Goal: Information Seeking & Learning: Learn about a topic

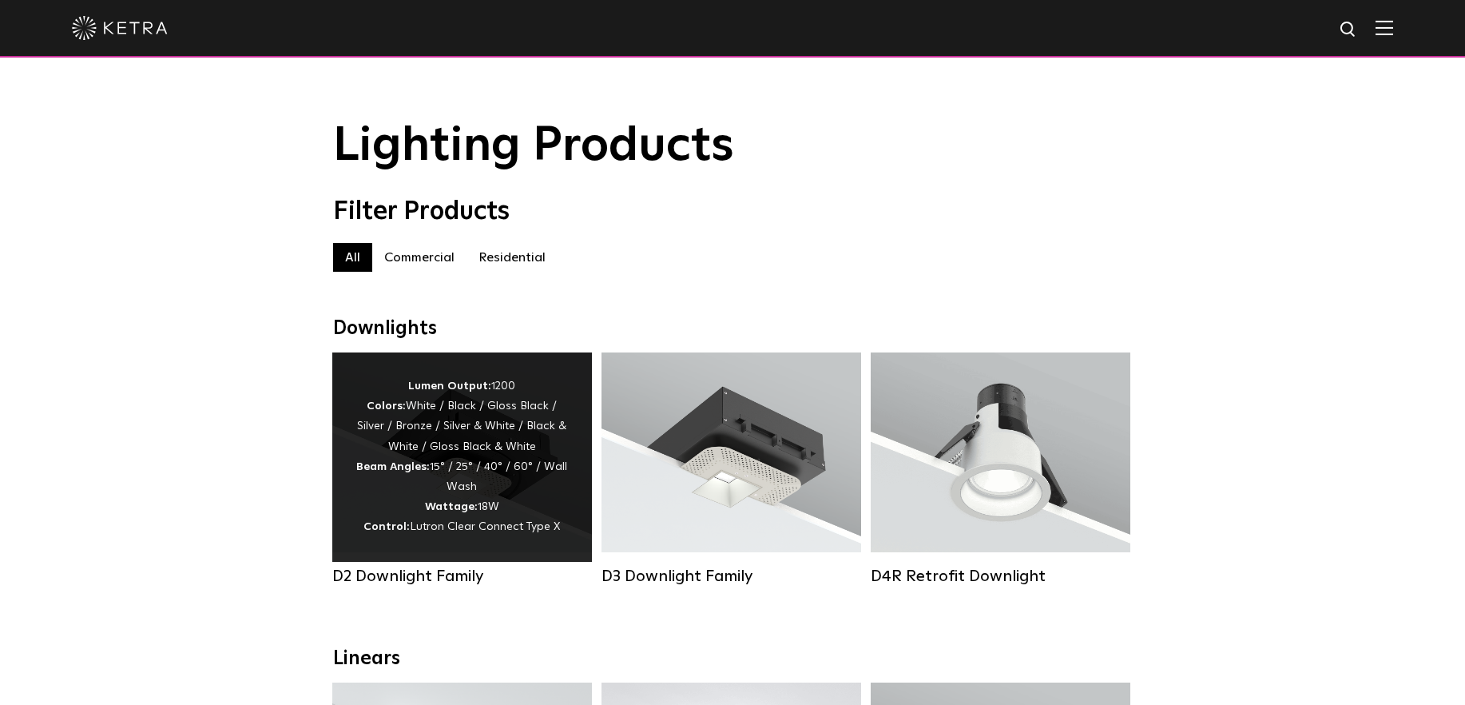
click at [473, 462] on div "Lumen Output: 1200 Colors: White / Black / Gloss Black / Silver / Bronze / Silv…" at bounding box center [462, 456] width 212 height 161
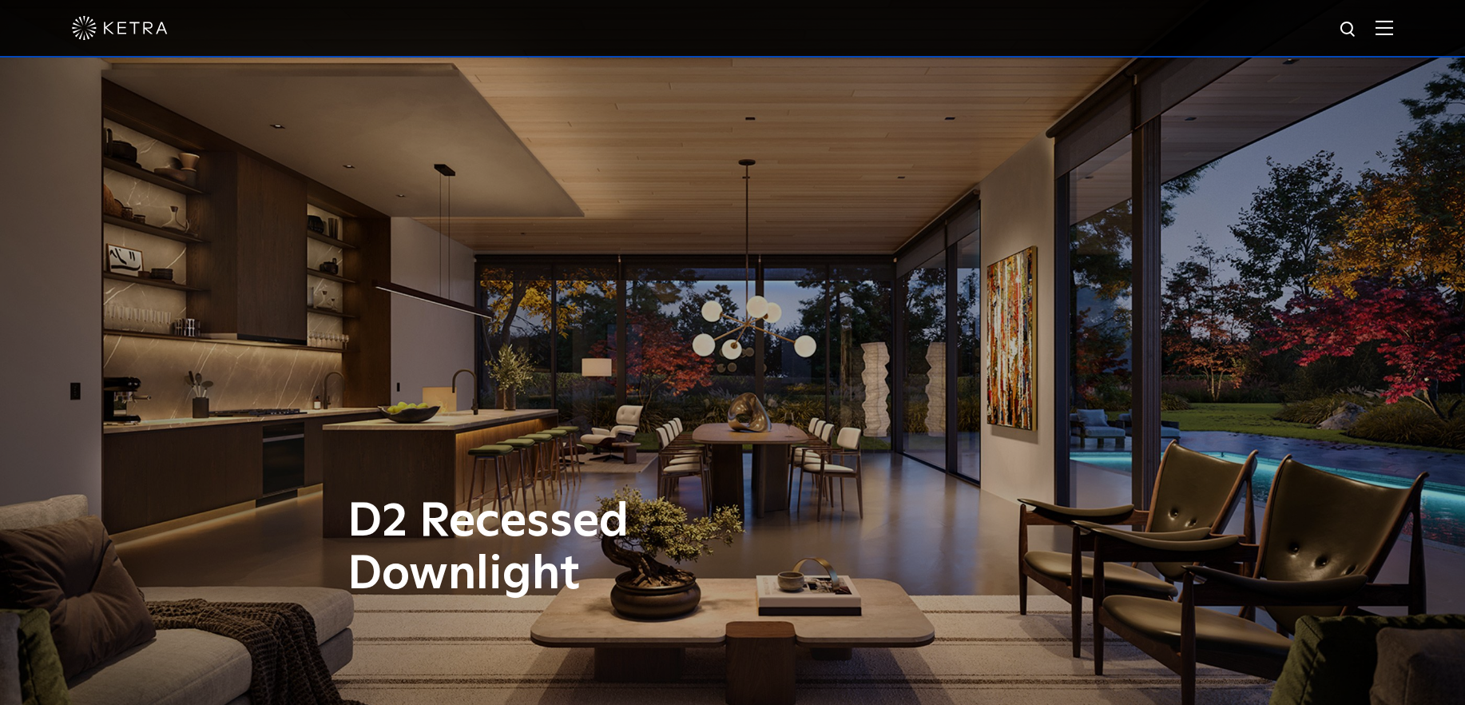
click at [1393, 34] on img at bounding box center [1385, 27] width 18 height 15
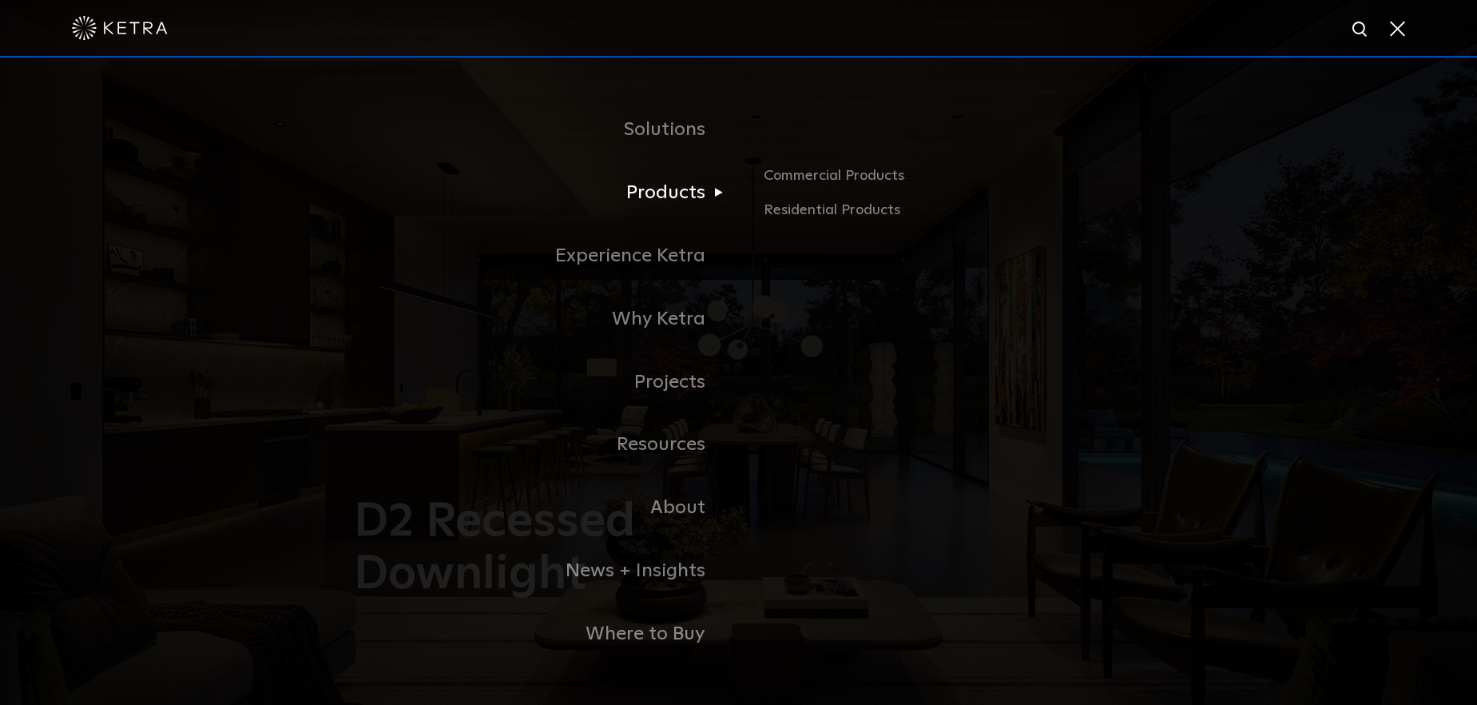
click at [667, 198] on link "Products" at bounding box center [540, 192] width 400 height 63
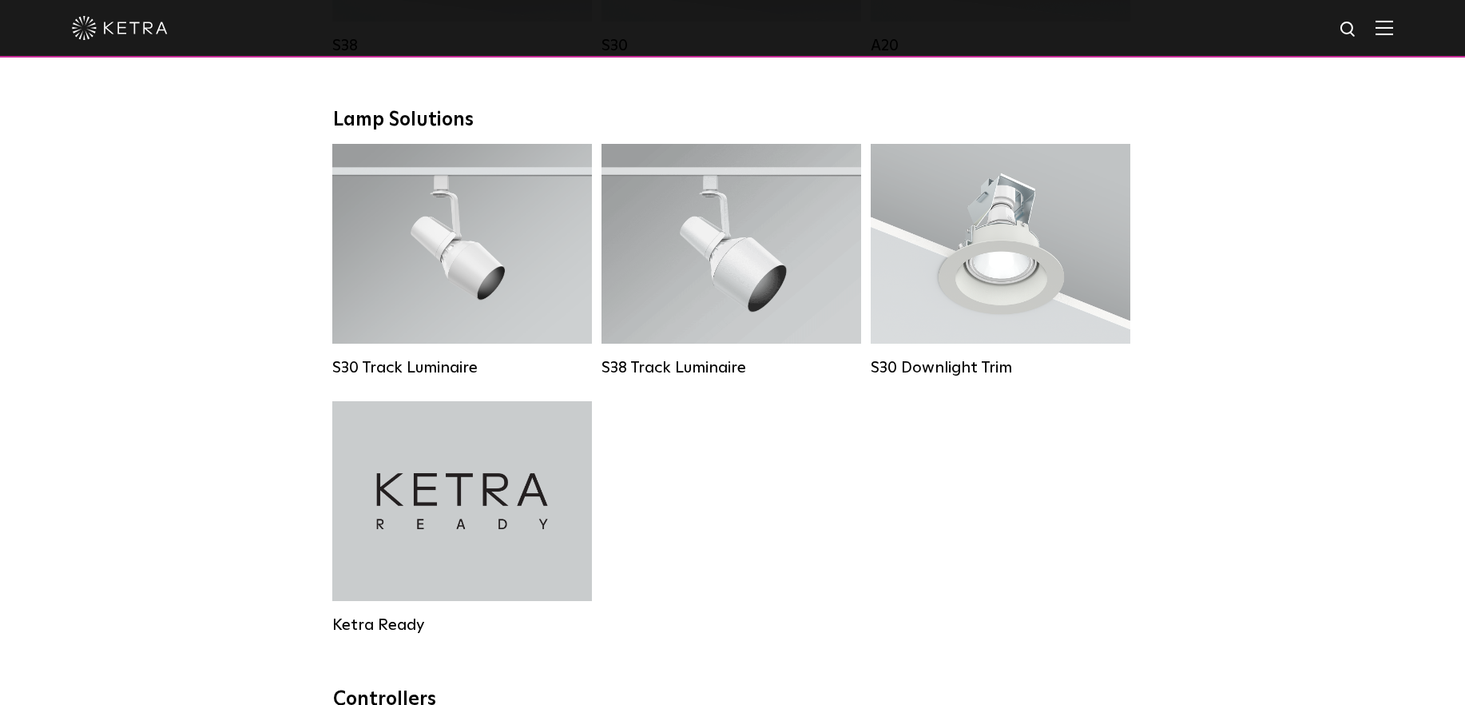
scroll to position [1438, 0]
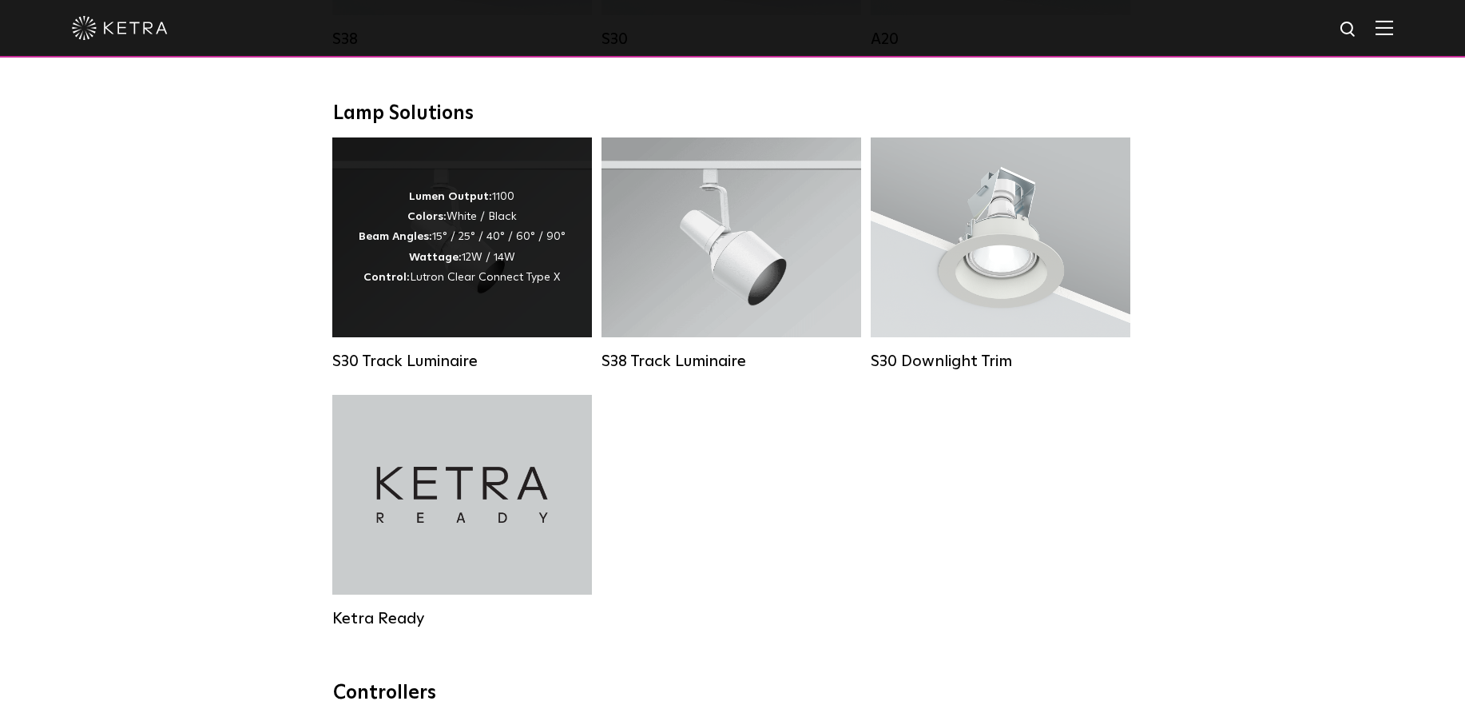
click at [481, 249] on div "Lumen Output: 1100 Colors: White / Black Beam Angles: 15° / 25° / 40° / 60° / 9…" at bounding box center [462, 237] width 207 height 101
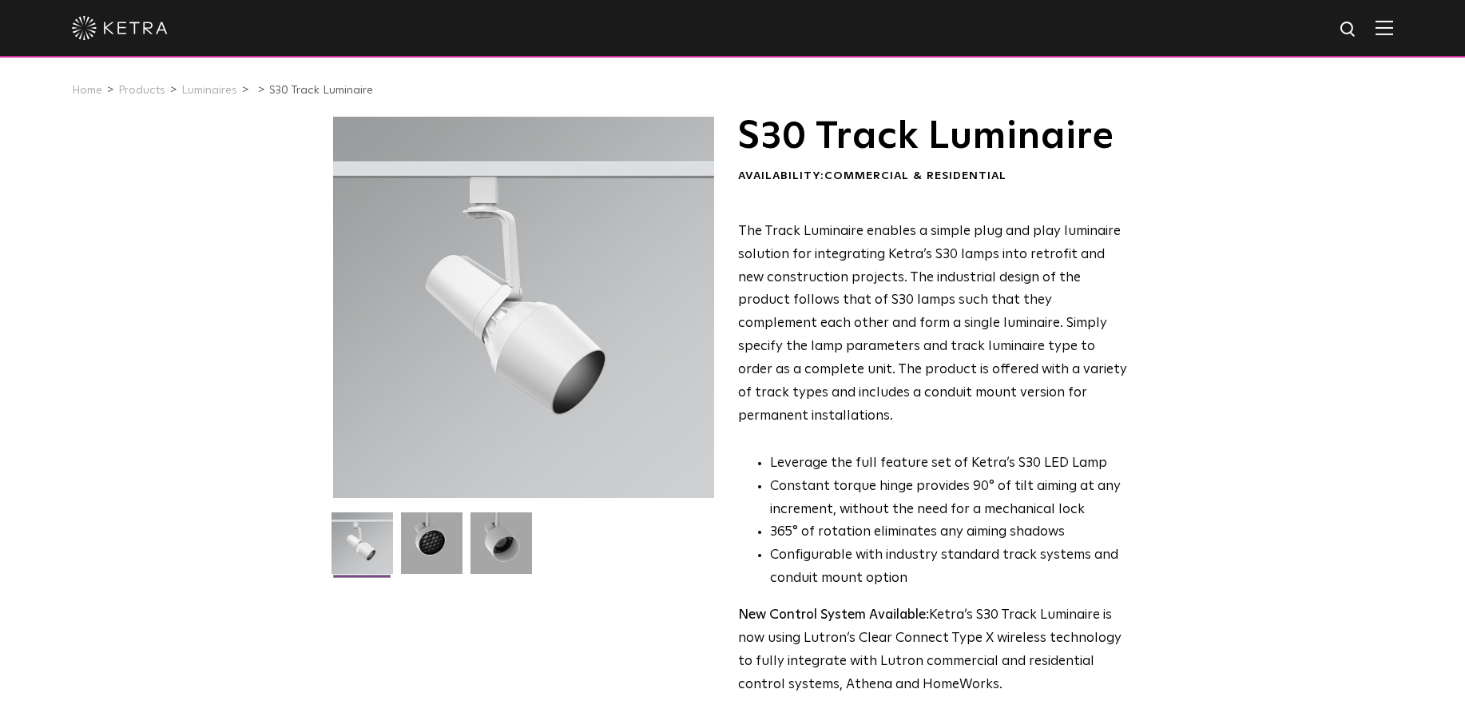
click at [1394, 28] on img at bounding box center [1385, 27] width 18 height 15
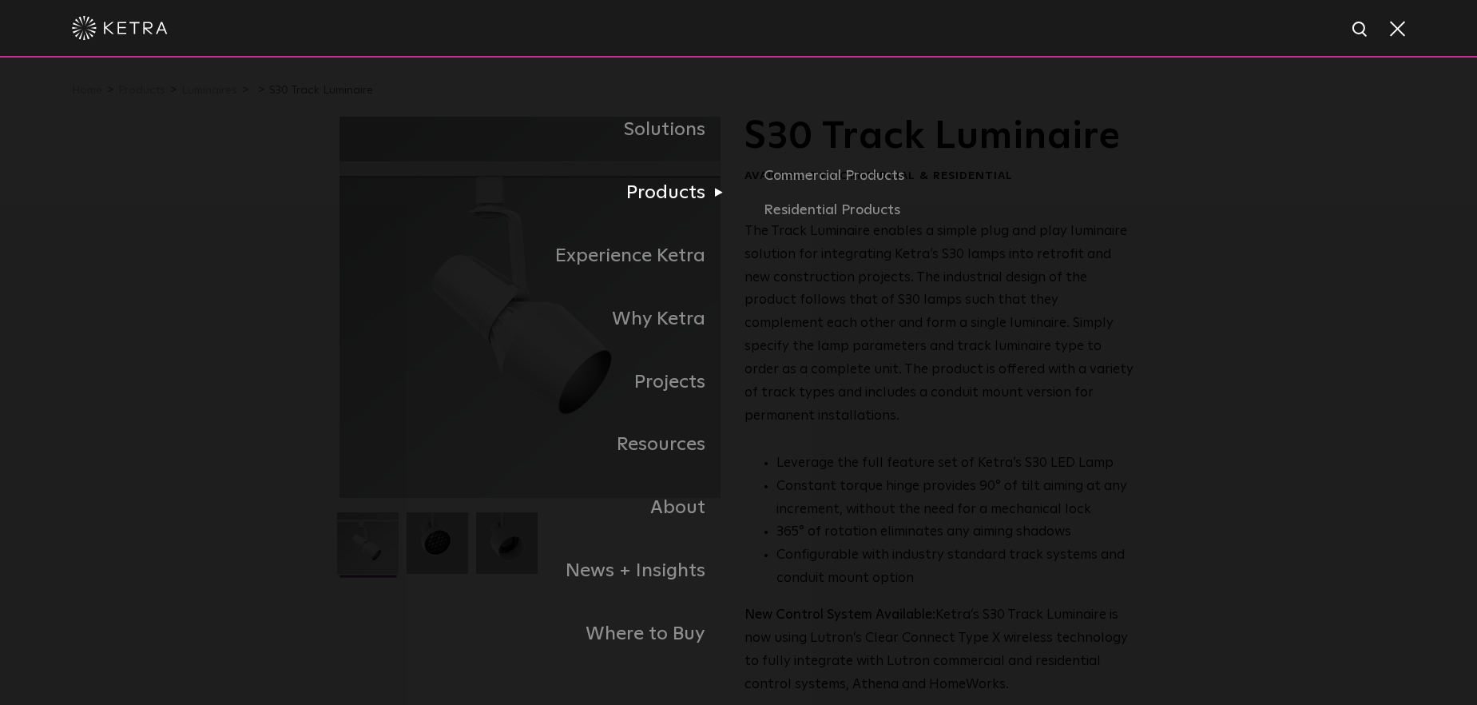
click at [658, 200] on link "Products" at bounding box center [540, 192] width 400 height 63
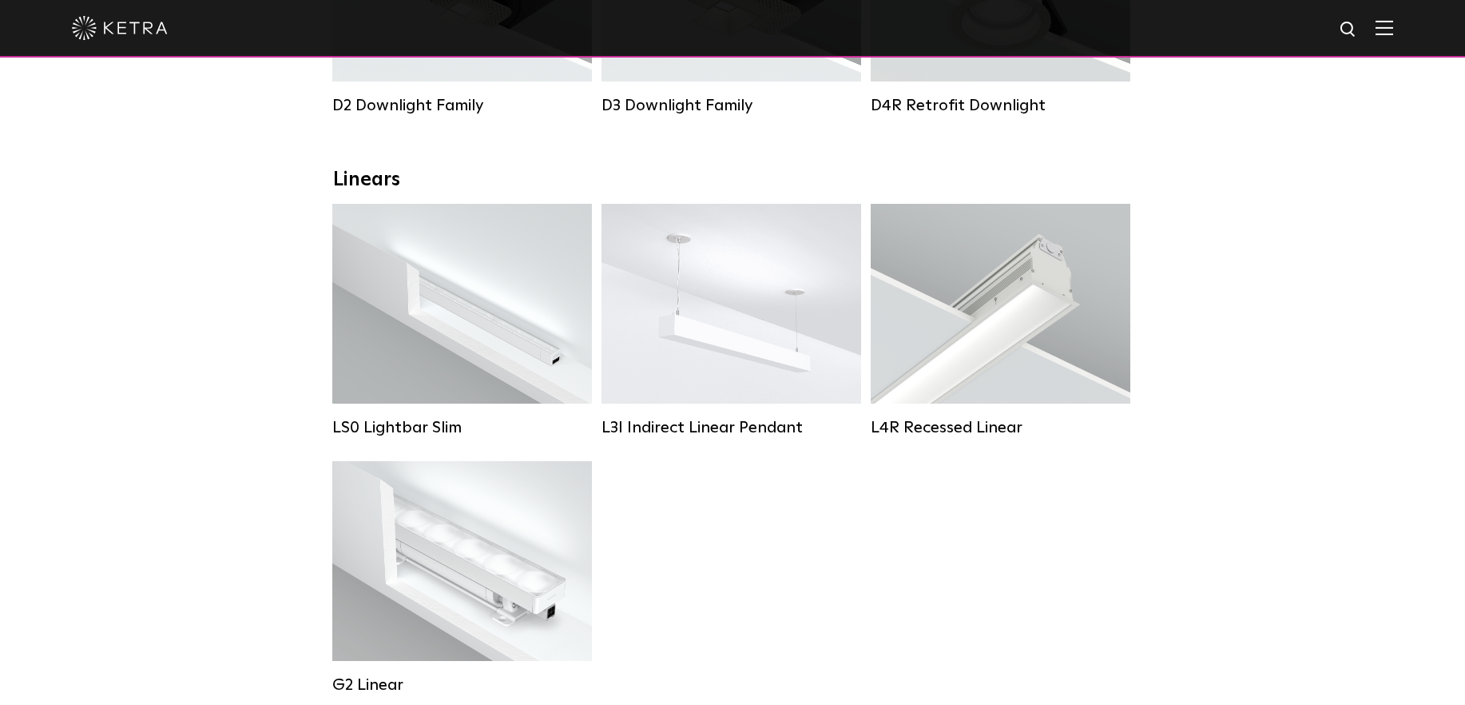
scroll to position [479, 0]
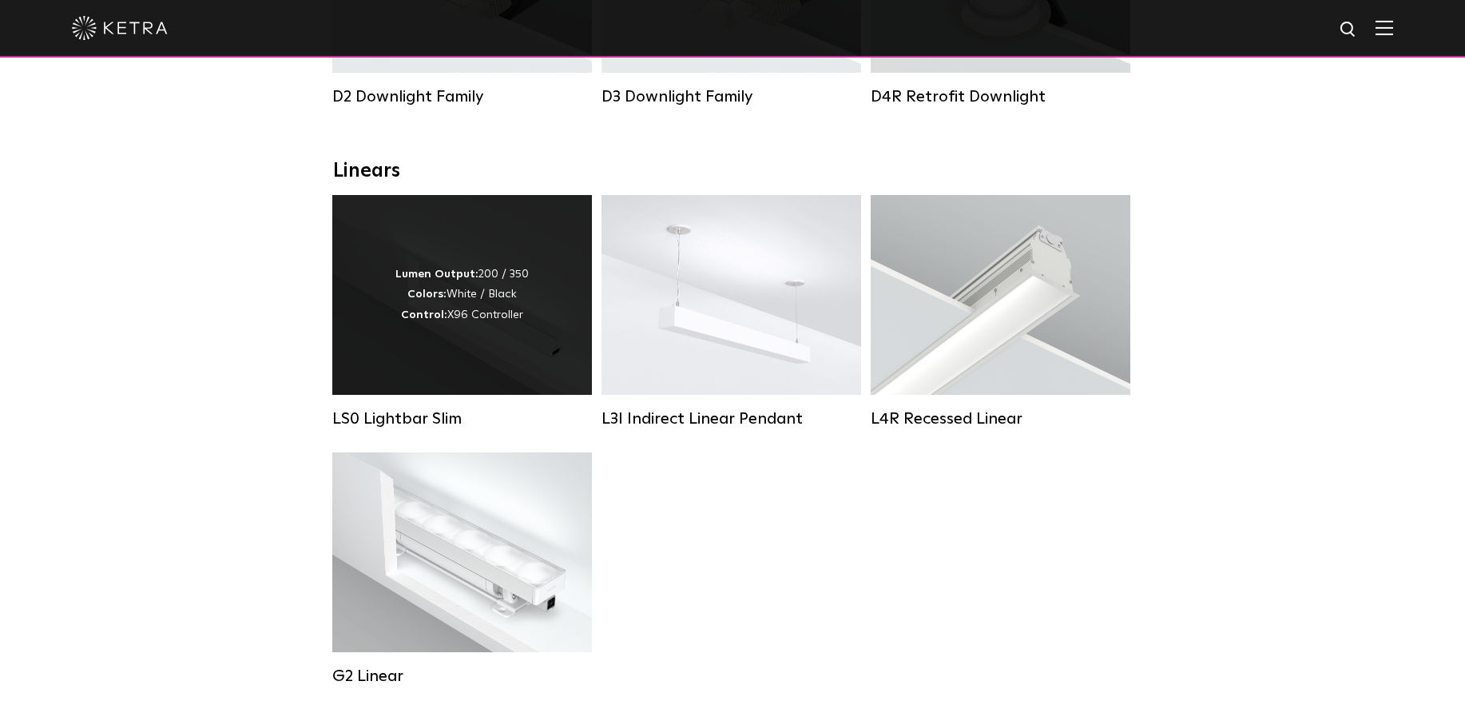
click at [515, 308] on div "Lumen Output: 200 / 350 Colors: White / Black Control: X96 Controller" at bounding box center [462, 294] width 133 height 61
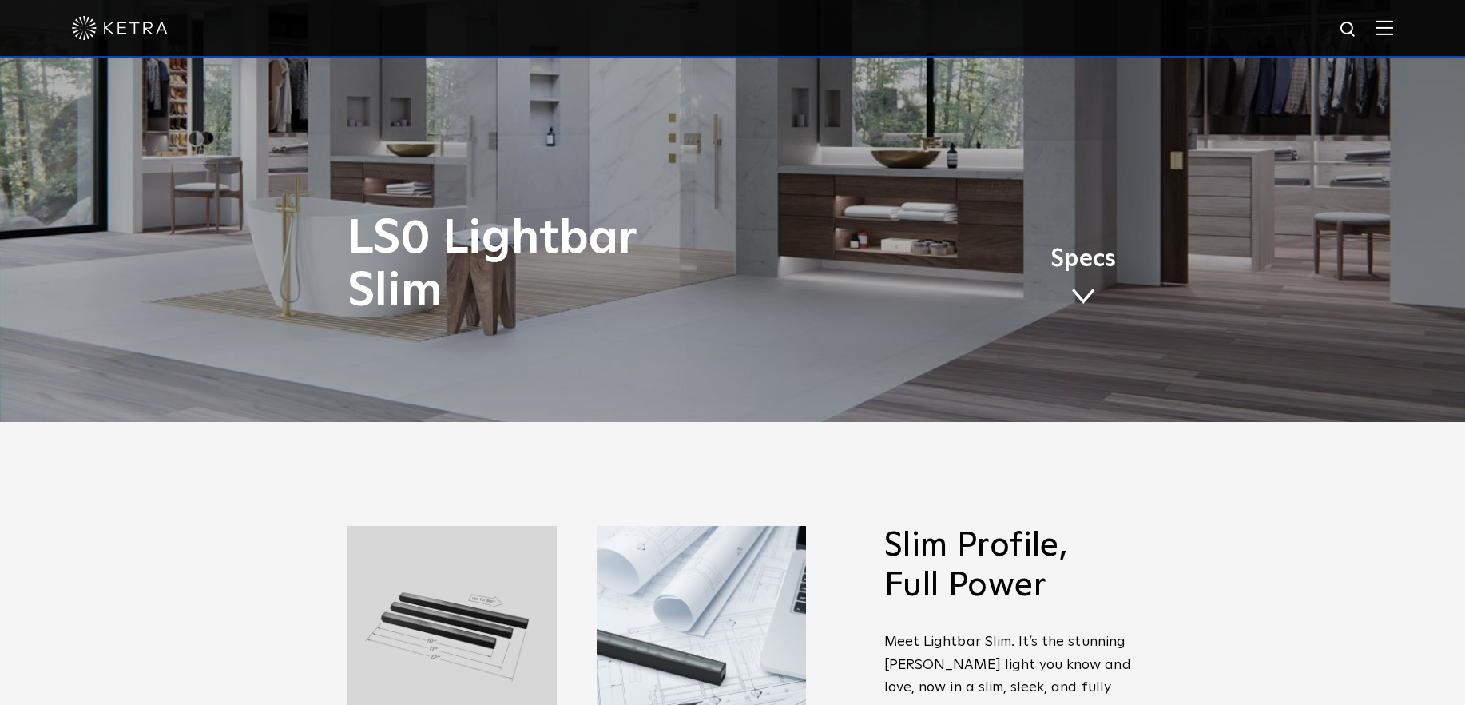
scroll to position [320, 0]
